Goal: Transaction & Acquisition: Purchase product/service

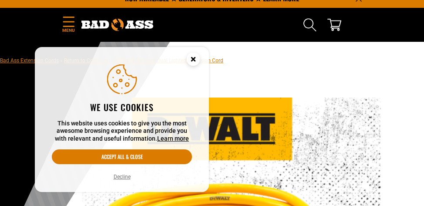
scroll to position [16, 0]
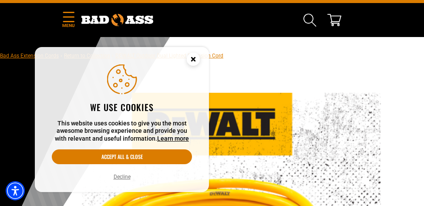
click at [192, 60] on icon "Cookie Consent" at bounding box center [192, 58] width 3 height 3
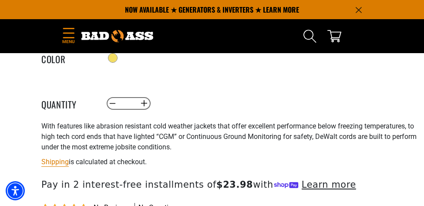
scroll to position [573, 0]
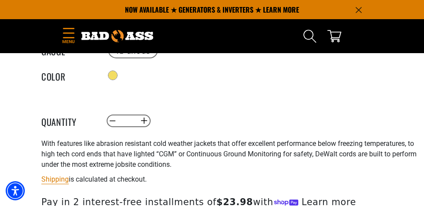
click at [357, 9] on icon "Announcement" at bounding box center [358, 10] width 6 height 6
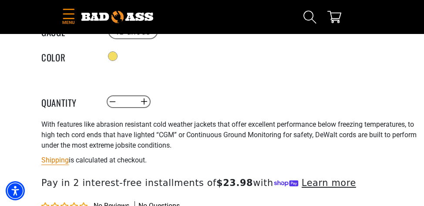
scroll to position [554, 0]
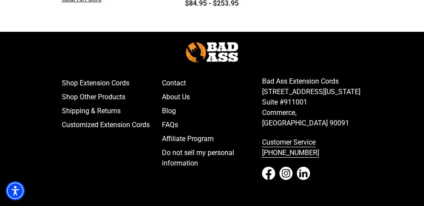
scroll to position [350, 0]
